Goal: Task Accomplishment & Management: Manage account settings

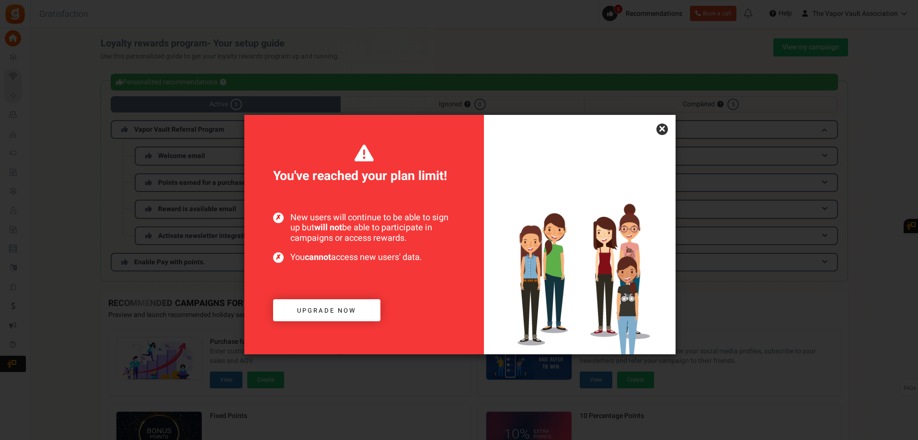
click at [660, 130] on link "×" at bounding box center [663, 130] width 12 height 12
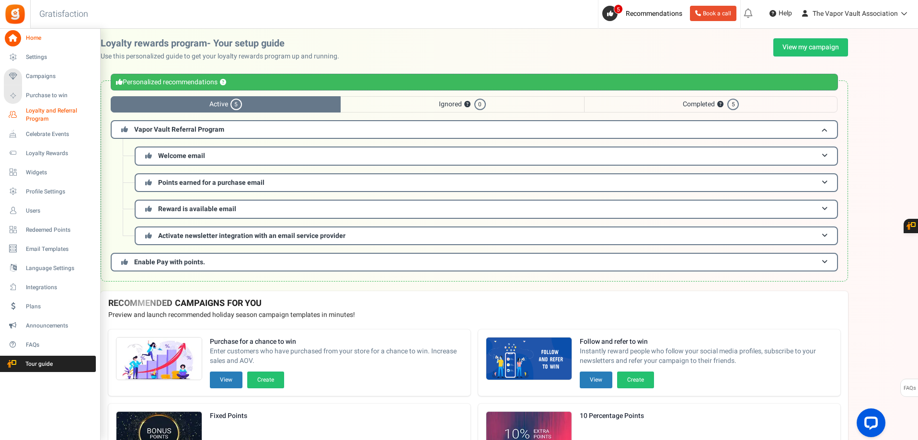
click at [44, 113] on span "Loyalty and Referral Program" at bounding box center [61, 115] width 70 height 16
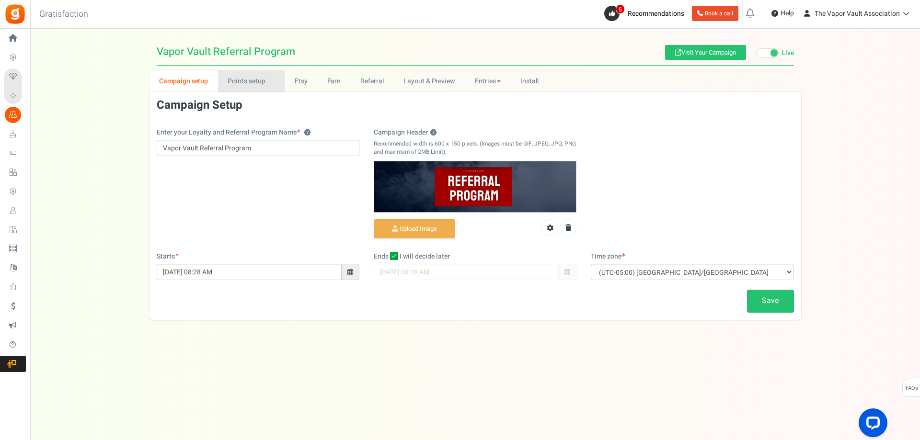
click at [259, 79] on link "Points setup New" at bounding box center [251, 81] width 67 height 22
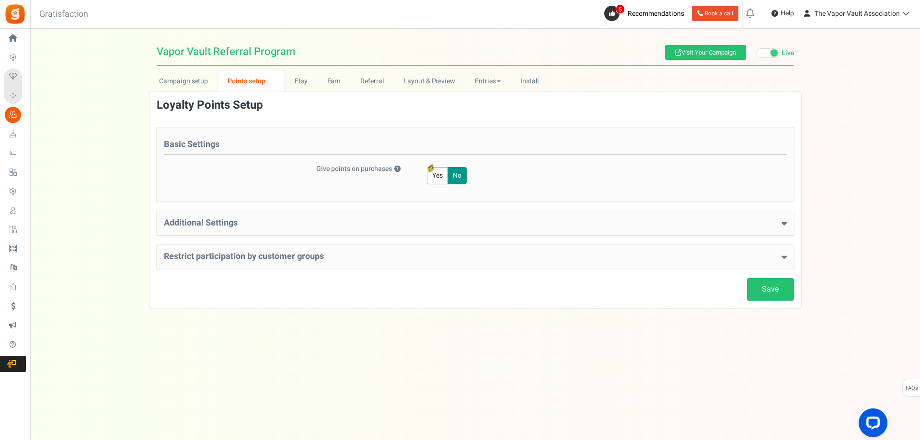
click at [525, 224] on h4 "Additional Settings" at bounding box center [475, 224] width 623 height 10
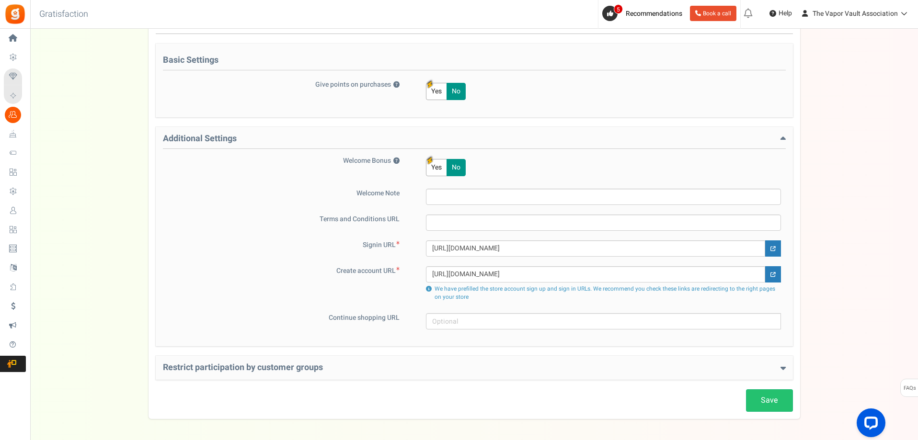
scroll to position [96, 0]
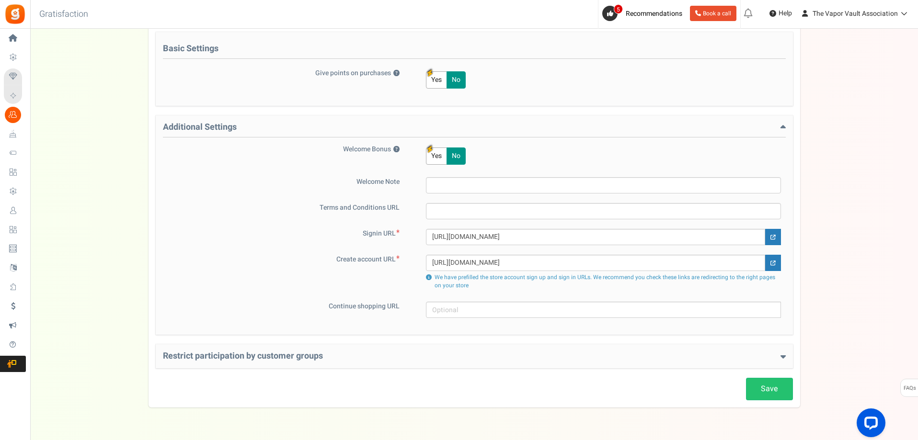
click at [544, 126] on h4 "Additional Settings" at bounding box center [474, 130] width 623 height 15
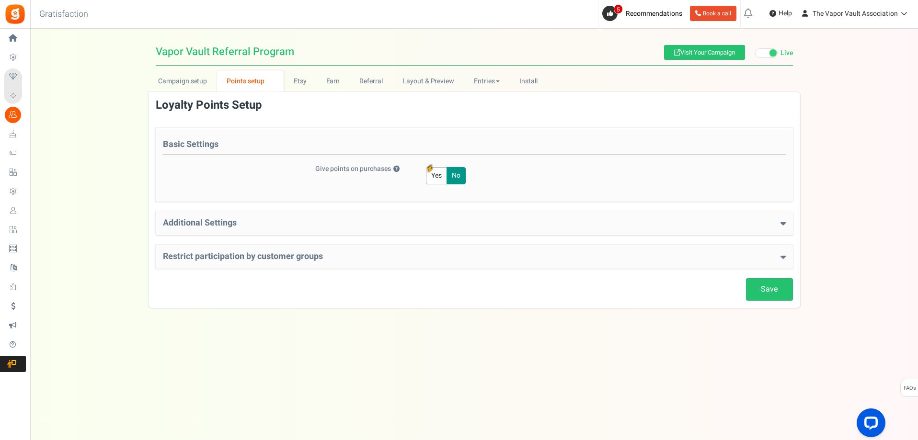
scroll to position [0, 0]
click at [544, 126] on div "Save Loyalty Points Setup Basic Settings Give points on purchases ? Yes No Poin…" at bounding box center [475, 200] width 637 height 202
click at [536, 223] on h4 "Additional Settings" at bounding box center [475, 224] width 623 height 10
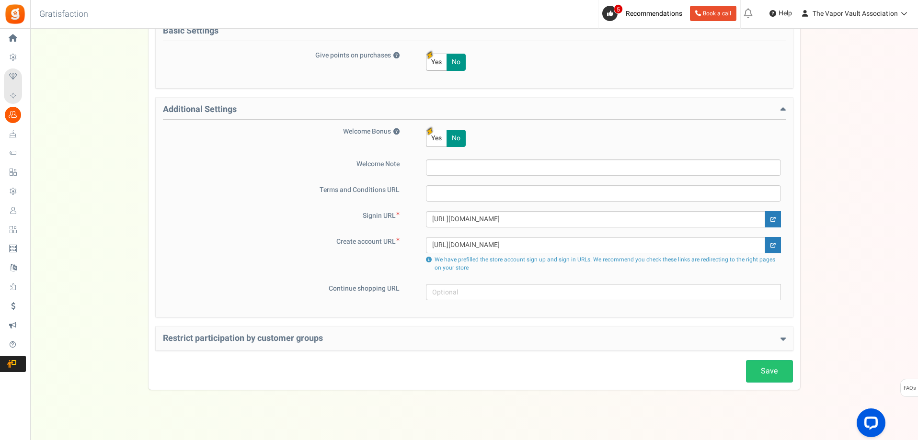
scroll to position [121, 0]
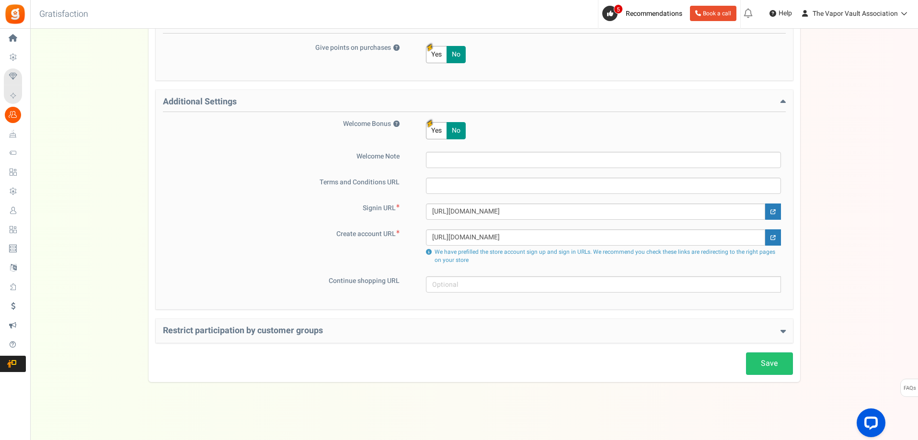
click at [531, 337] on div "Restrict participation by customer groups Restrict customer groups from partici…" at bounding box center [474, 331] width 637 height 24
click at [522, 336] on h4 "Restrict participation by customer groups" at bounding box center [474, 331] width 623 height 10
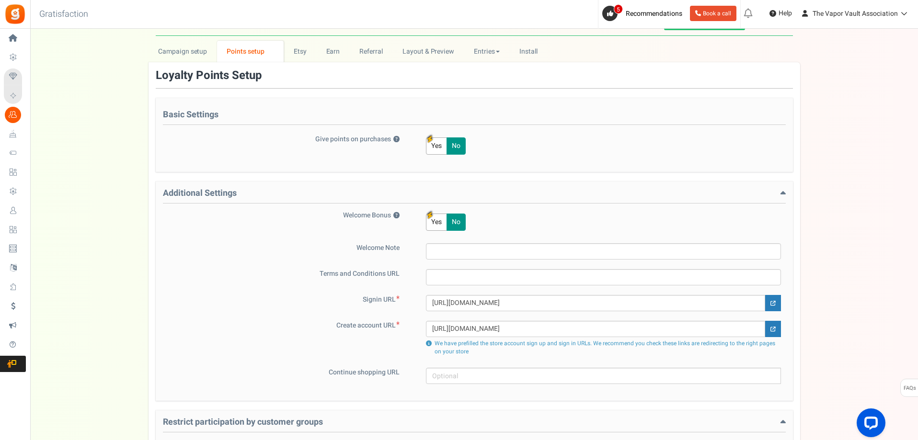
scroll to position [0, 0]
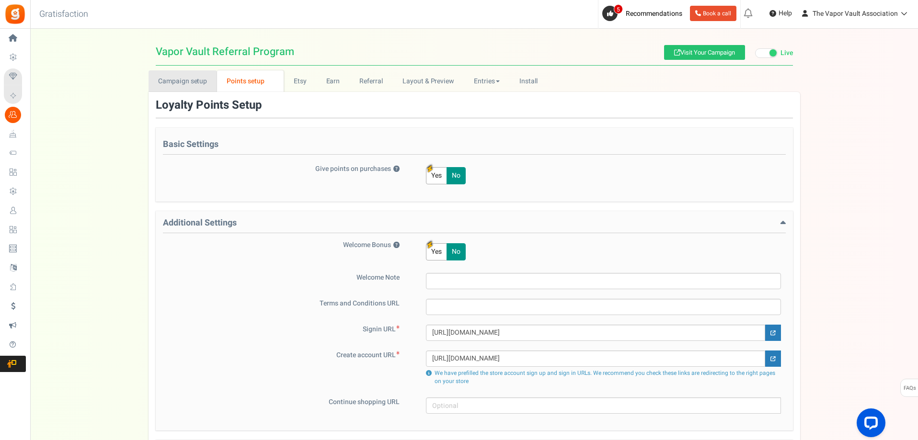
click at [190, 80] on link "Campaign setup" at bounding box center [183, 81] width 69 height 22
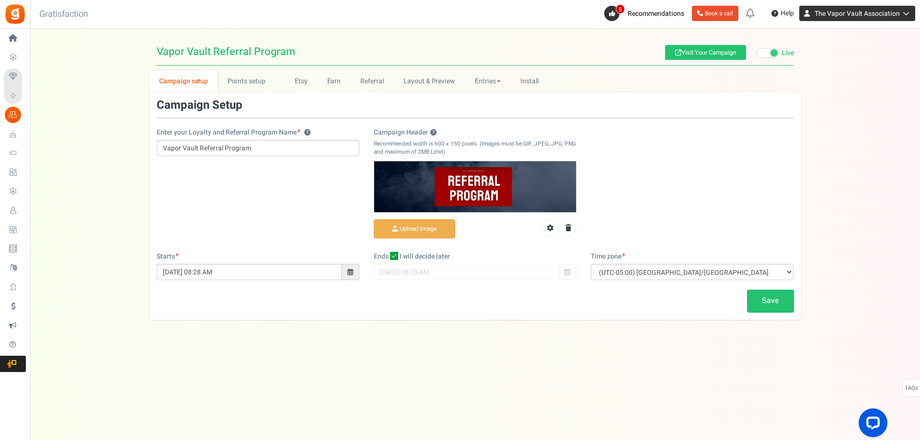
click at [895, 13] on span "The Vapor Vault Association" at bounding box center [857, 14] width 85 height 10
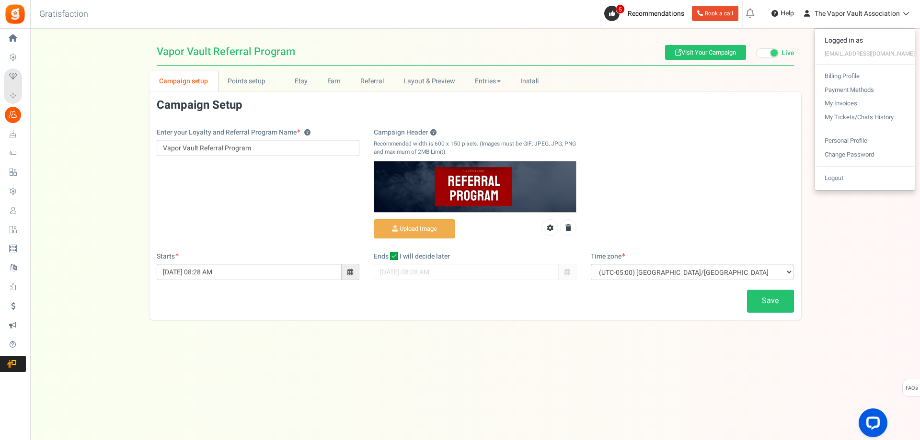
click at [96, 128] on div "Campaign setup Points setup New Etsy Earn Referral Reward reviews WOO LOOX [DOM…" at bounding box center [475, 195] width 890 height 250
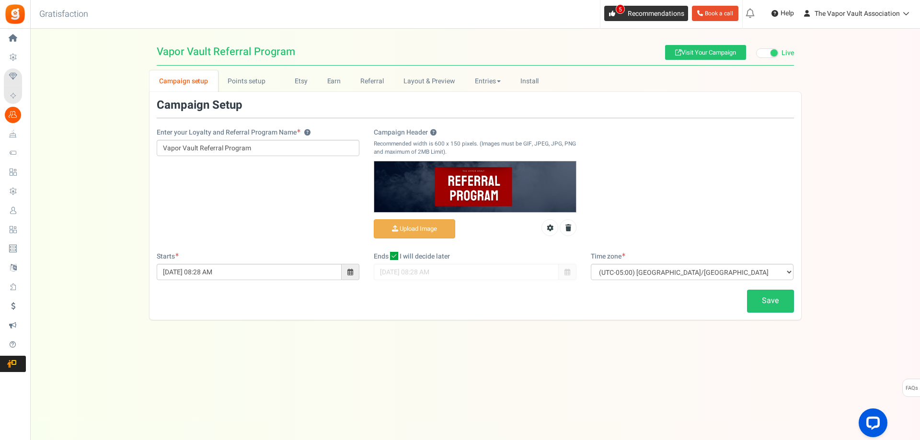
click at [644, 15] on span "Recommendations" at bounding box center [656, 14] width 57 height 10
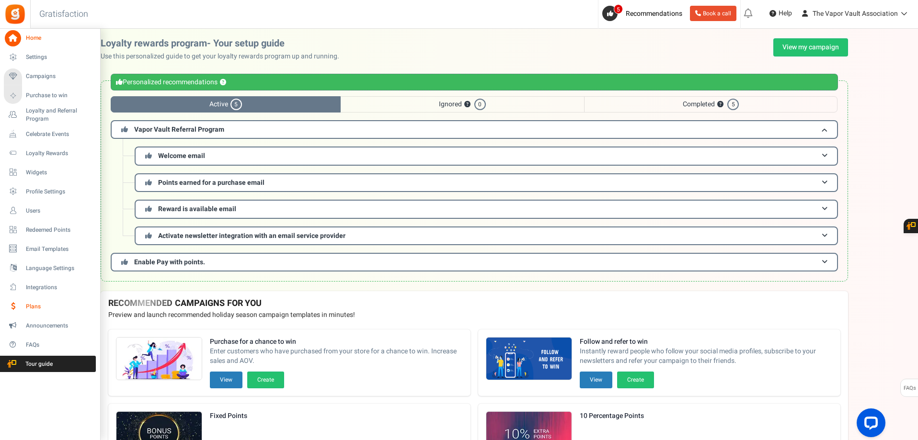
click at [30, 300] on link "Plans" at bounding box center [50, 307] width 92 height 16
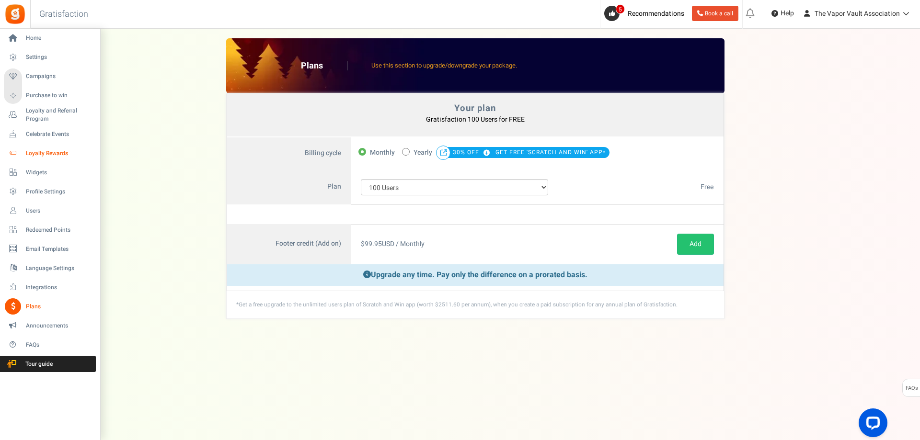
click at [31, 153] on span "Loyalty Rewards" at bounding box center [59, 154] width 67 height 8
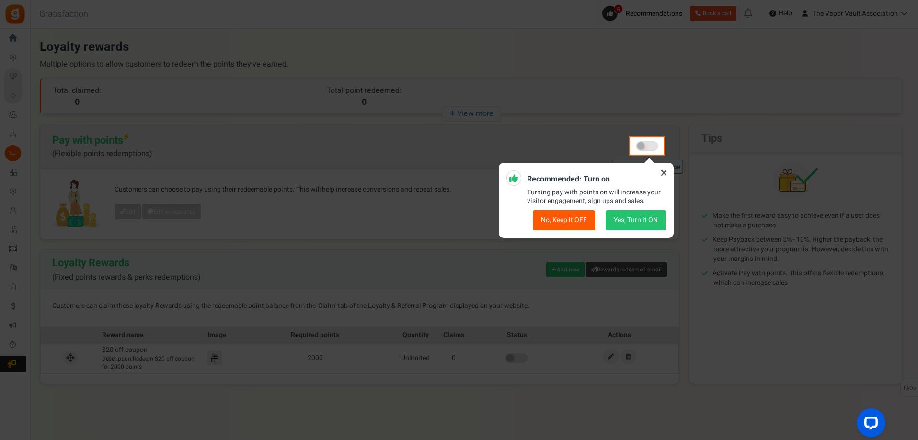
click at [564, 222] on button "No, Keep it OFF" at bounding box center [564, 220] width 62 height 20
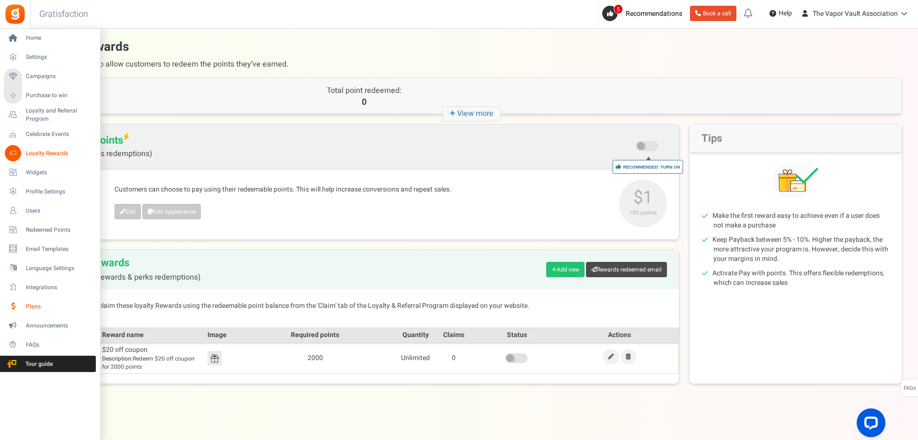
click at [35, 304] on span "Plans" at bounding box center [59, 307] width 67 height 8
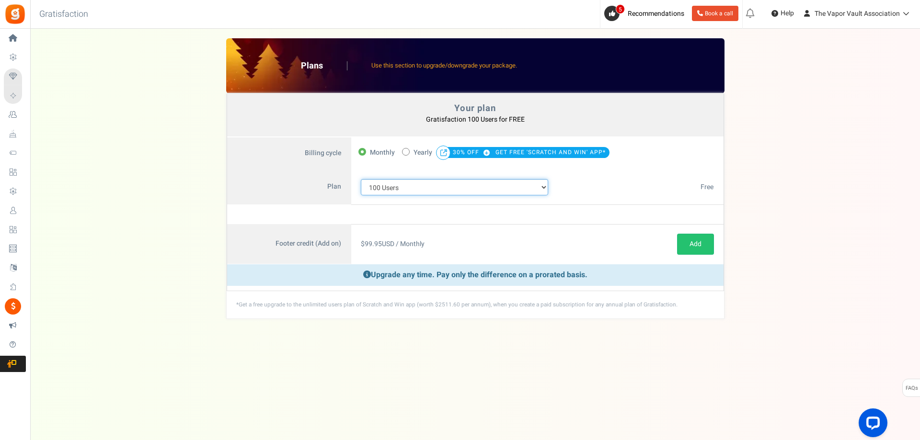
click at [508, 184] on select "100 Users 200 Users 500 Users 1000 Users 2000 Users 3000 Users 4000 Users 5000 …" at bounding box center [455, 187] width 188 height 16
click at [496, 187] on select "100 Users 200 Users 500 Users 1000 Users 2000 Users 3000 Users 4000 Users 5000 …" at bounding box center [455, 187] width 188 height 16
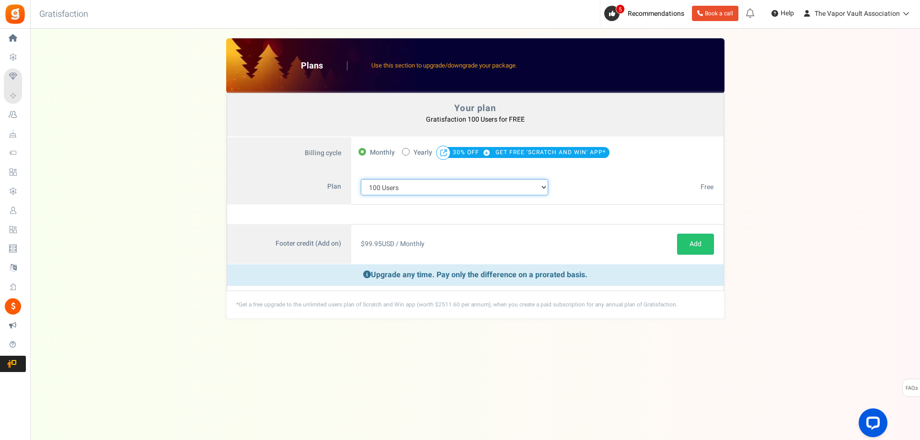
click at [487, 186] on select "100 Users 200 Users 500 Users 1000 Users 2000 Users 3000 Users 4000 Users 5000 …" at bounding box center [455, 187] width 188 height 16
click at [483, 187] on select "100 Users 200 Users 500 Users 1000 Users 2000 Users 3000 Users 4000 Users 5000 …" at bounding box center [455, 187] width 188 height 16
click at [361, 179] on select "100 Users 200 Users 500 Users 1000 Users 2000 Users 3000 Users 4000 Users 5000 …" at bounding box center [455, 187] width 188 height 16
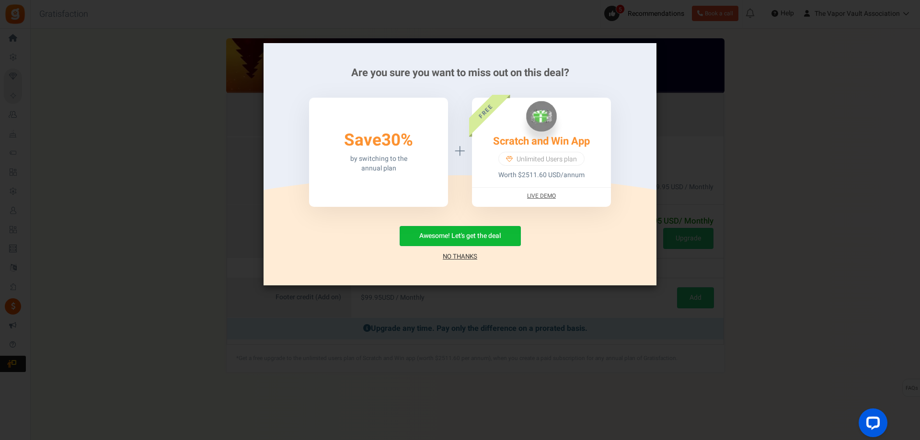
click at [566, 158] on span "Unlimited Users plan" at bounding box center [547, 160] width 60 height 10
click at [459, 257] on link "No Thanks" at bounding box center [460, 257] width 35 height 10
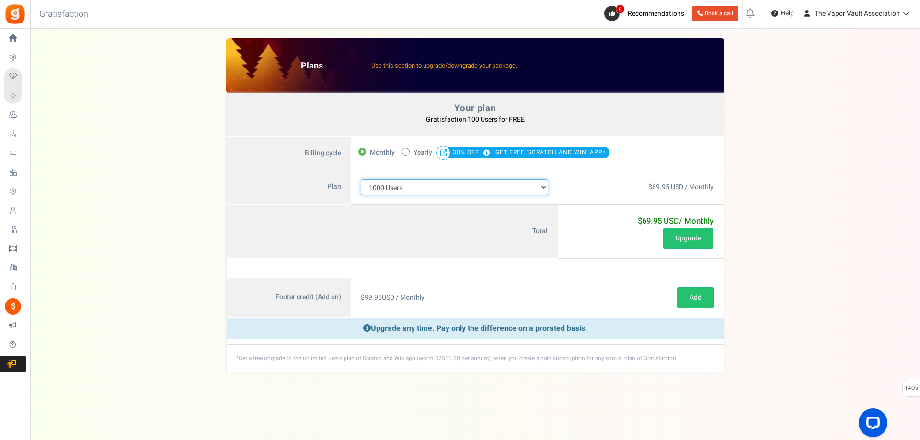
click at [497, 189] on select "100 Users 200 Users 500 Users 1000 Users 2000 Users 3000 Users 4000 Users 5000 …" at bounding box center [455, 187] width 188 height 16
click at [361, 179] on select "100 Users 200 Users 500 Users 1000 Users 2000 Users 3000 Users 4000 Users 5000 …" at bounding box center [455, 187] width 188 height 16
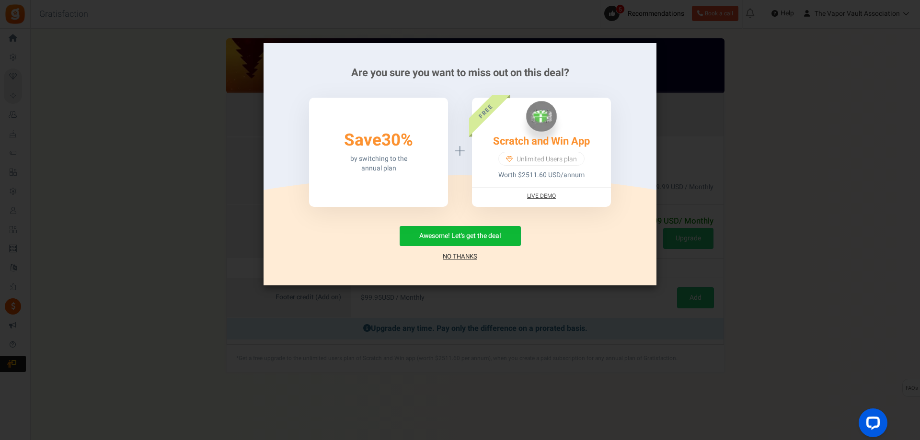
click at [469, 255] on link "No Thanks" at bounding box center [460, 257] width 35 height 10
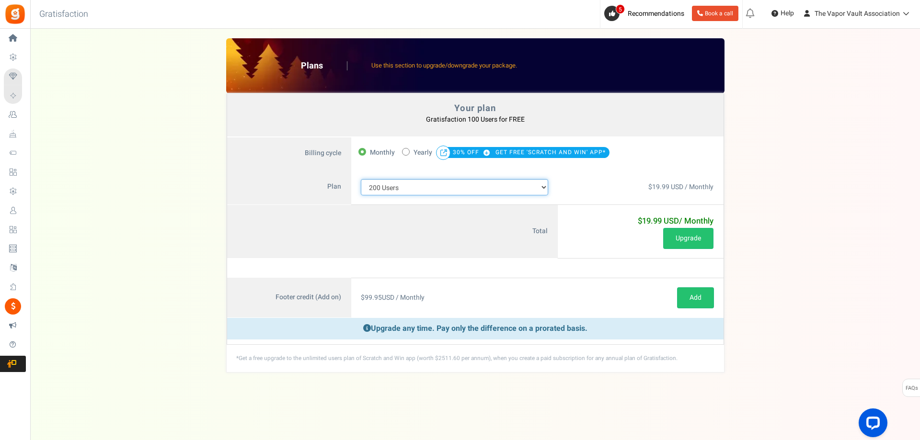
click at [528, 188] on select "100 Users 200 Users 500 Users 1000 Users 2000 Users 3000 Users 4000 Users 5000 …" at bounding box center [455, 187] width 188 height 16
click at [361, 179] on select "100 Users 200 Users 500 Users 1000 Users 2000 Users 3000 Users 4000 Users 5000 …" at bounding box center [455, 187] width 188 height 16
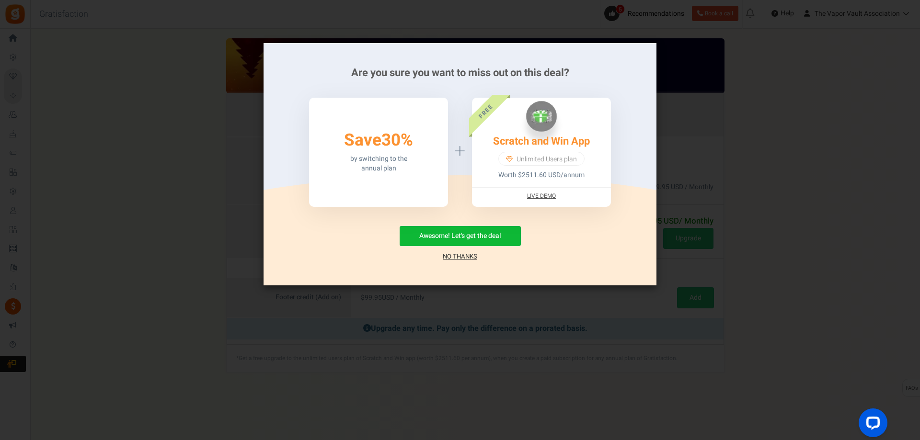
click at [462, 255] on link "No Thanks" at bounding box center [460, 257] width 35 height 10
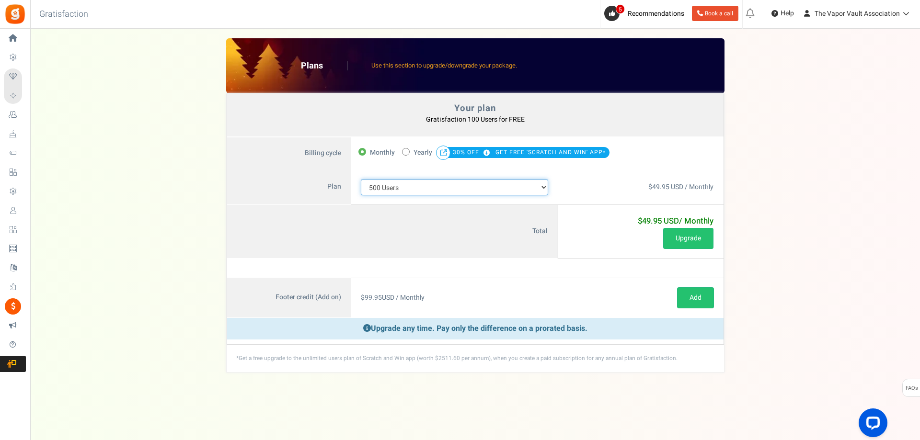
click at [542, 188] on select "100 Users 200 Users 500 Users 1000 Users 2000 Users 3000 Users 4000 Users 5000 …" at bounding box center [455, 187] width 188 height 16
click at [537, 185] on select "100 Users 200 Users 500 Users 1000 Users 2000 Users 3000 Users 4000 Users 5000 …" at bounding box center [455, 187] width 188 height 16
select select "880"
click at [361, 179] on select "100 Users 200 Users 500 Users 1000 Users 2000 Users 3000 Users 4000 Users 5000 …" at bounding box center [455, 187] width 188 height 16
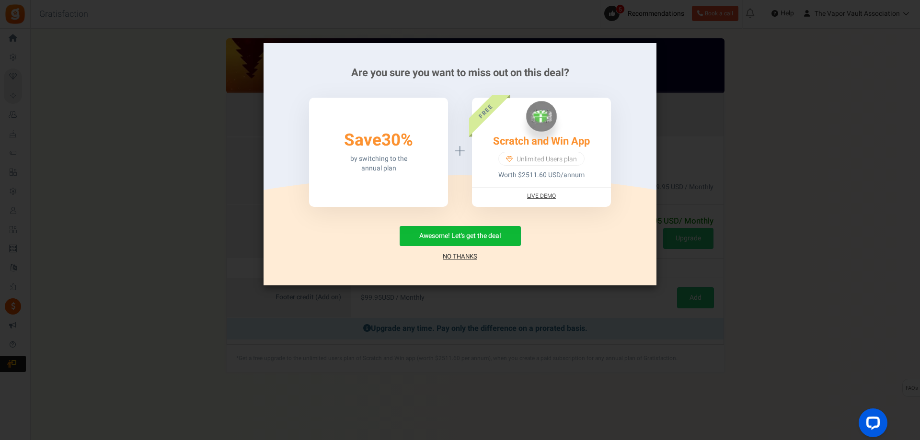
click at [462, 256] on link "No Thanks" at bounding box center [460, 257] width 35 height 10
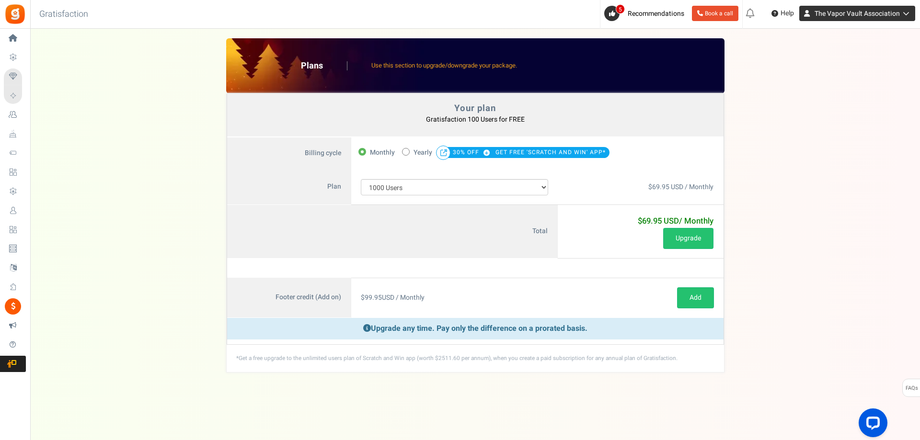
click at [866, 17] on span "The Vapor Vault Association" at bounding box center [857, 14] width 85 height 10
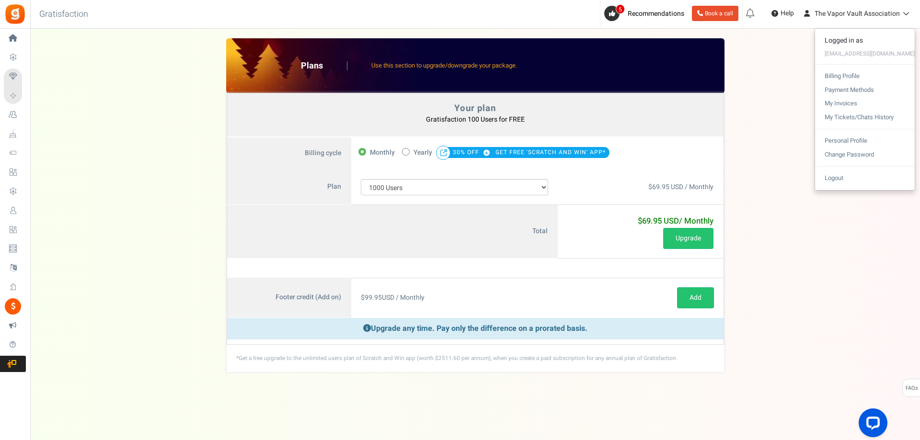
click at [785, 139] on div "Your plan - Gratisfaction 100 Users : FREE Coupon [[]] Plans Use this section t…" at bounding box center [475, 205] width 871 height 335
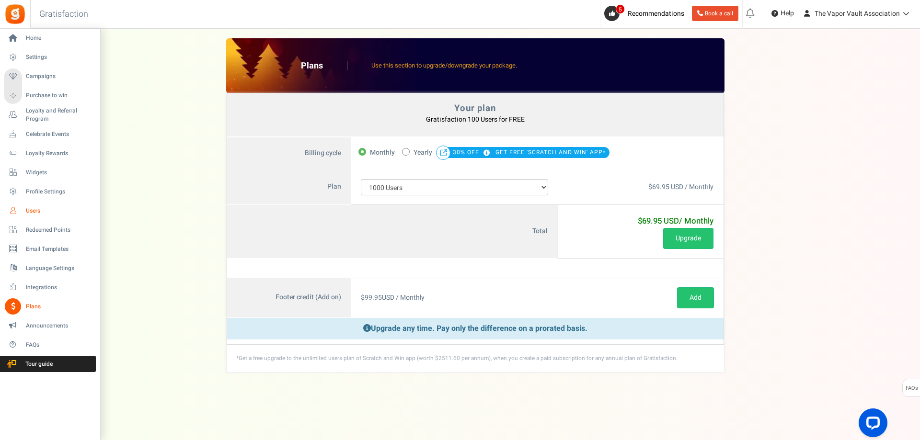
click at [29, 208] on span "Users" at bounding box center [59, 211] width 67 height 8
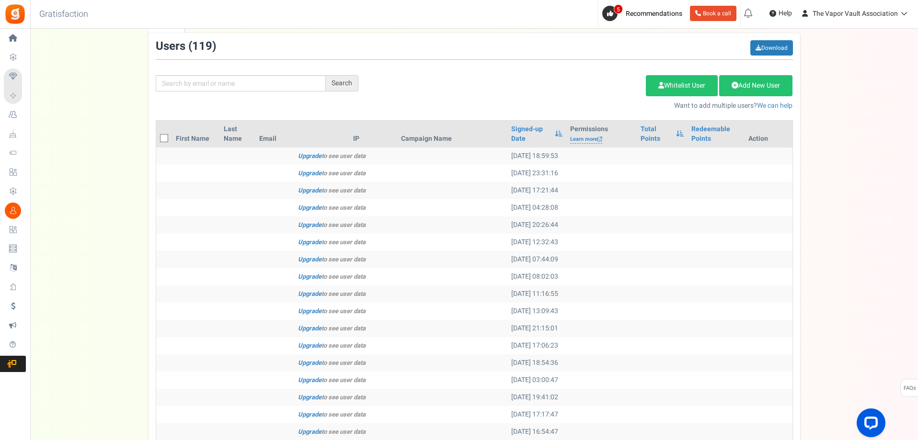
scroll to position [48, 0]
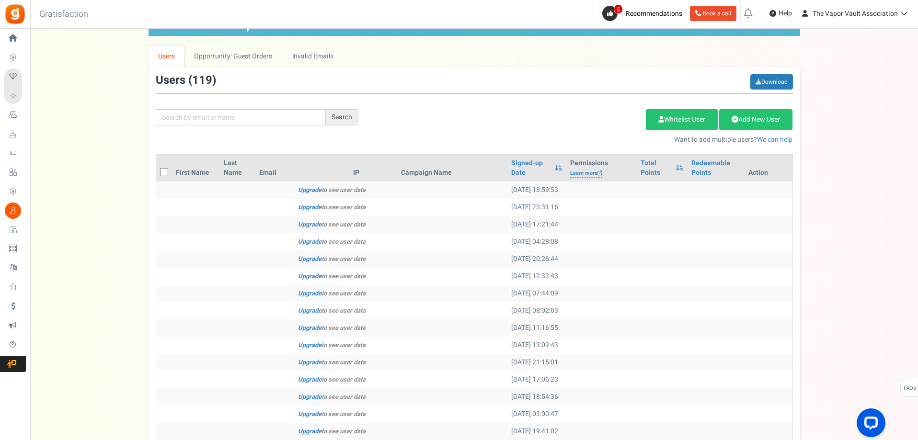
click at [164, 171] on icon at bounding box center [165, 173] width 6 height 6
click at [157, 171] on input "checkbox" at bounding box center [153, 173] width 6 height 6
checkbox input "true"
click at [164, 173] on icon at bounding box center [164, 172] width 8 height 8
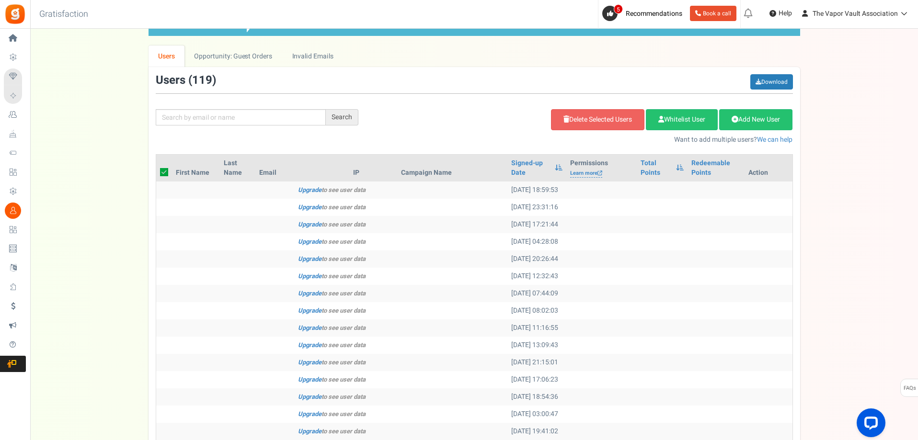
click at [157, 173] on input "checkbox" at bounding box center [153, 173] width 6 height 6
checkbox input "false"
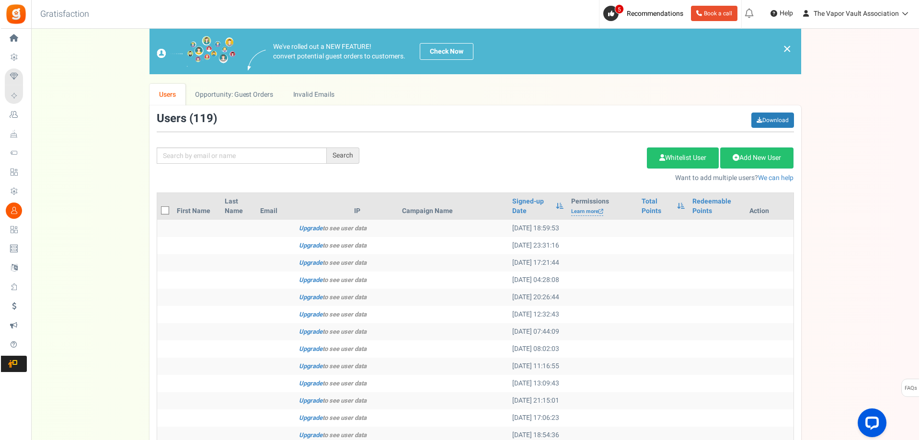
scroll to position [0, 0]
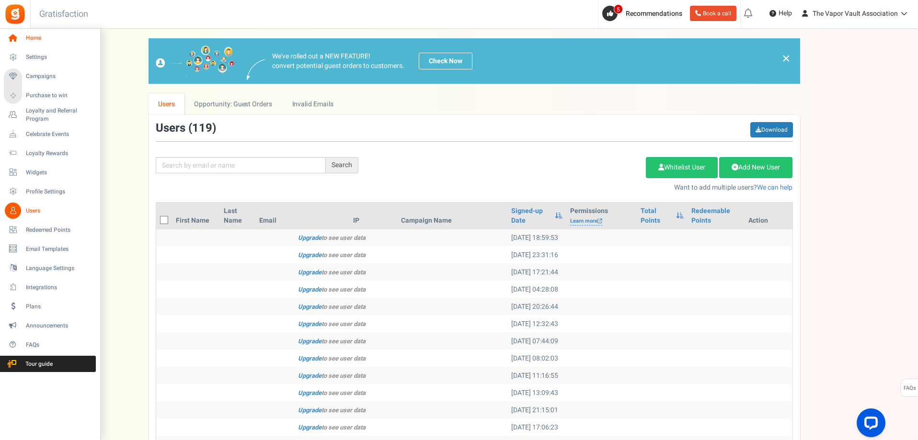
click at [38, 37] on span "Home" at bounding box center [59, 38] width 67 height 8
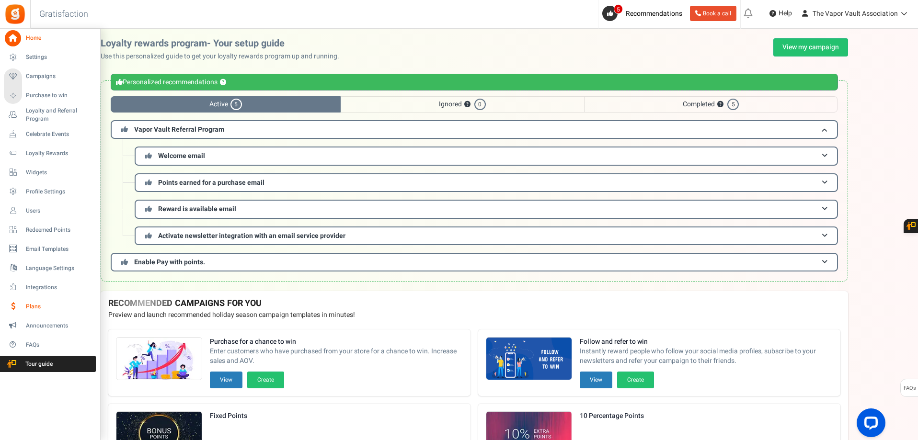
click at [33, 307] on span "Plans" at bounding box center [59, 307] width 67 height 8
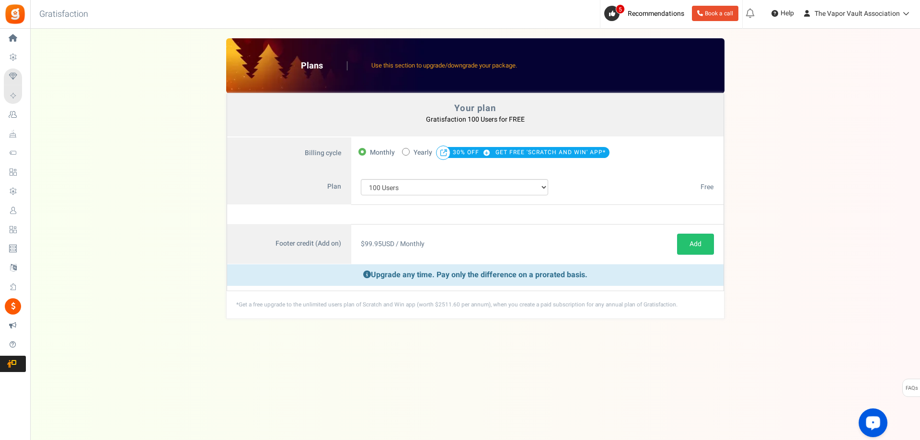
click at [869, 425] on icon "Open LiveChat chat widget" at bounding box center [873, 423] width 9 height 6
